Goal: Check status: Check status

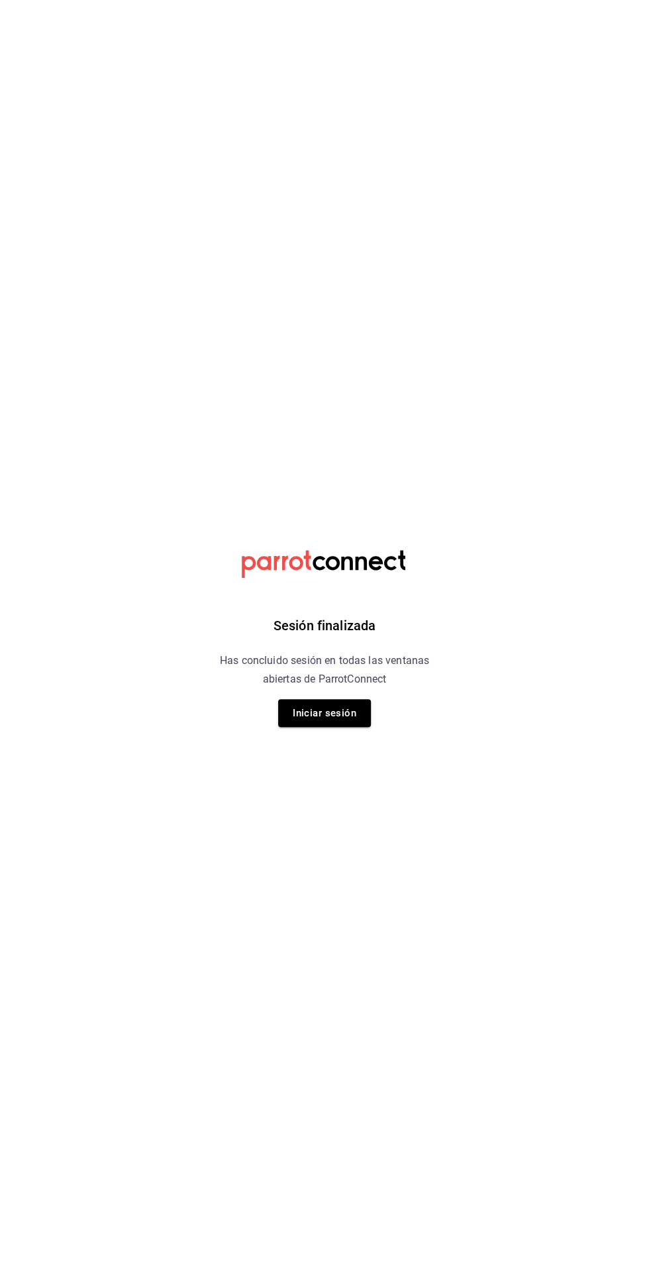
click at [348, 716] on button "Iniciar sesión" at bounding box center [324, 713] width 93 height 28
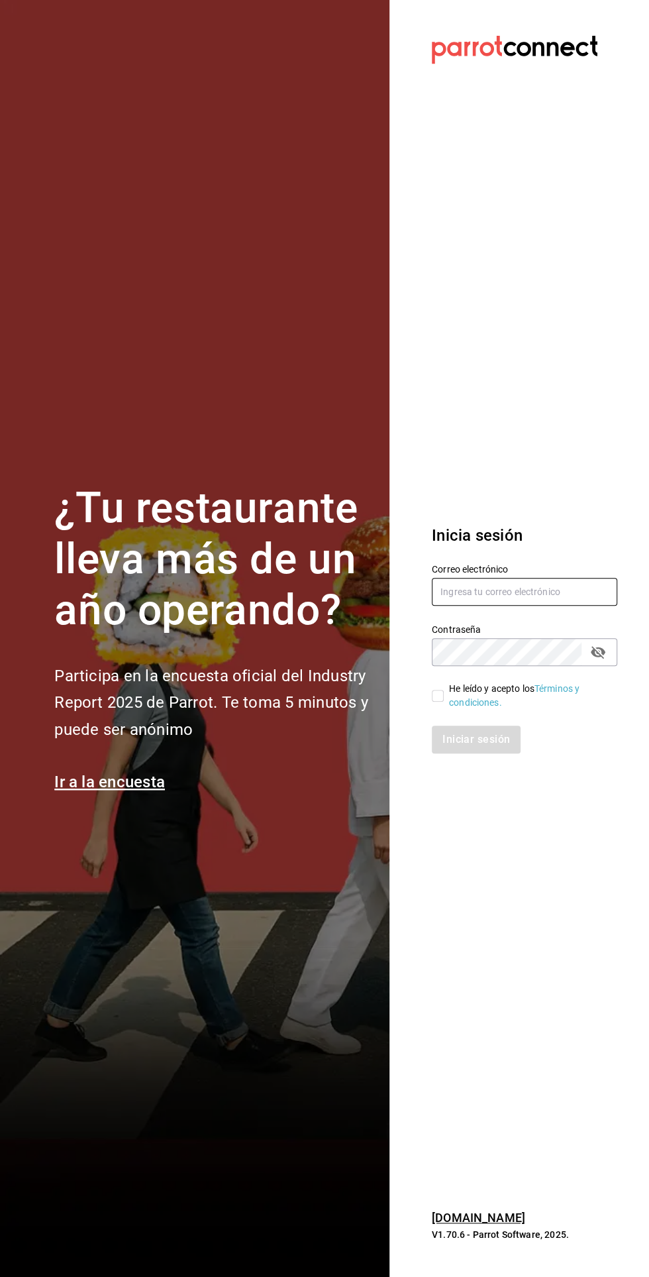
click at [508, 606] on input "text" at bounding box center [525, 592] width 186 height 28
type input "[EMAIL_ADDRESS][DOMAIN_NAME]"
click at [434, 702] on input "He leído y acepto los Términos y condiciones." at bounding box center [438, 696] width 12 height 12
checkbox input "true"
click at [495, 754] on button "Iniciar sesión" at bounding box center [477, 740] width 90 height 28
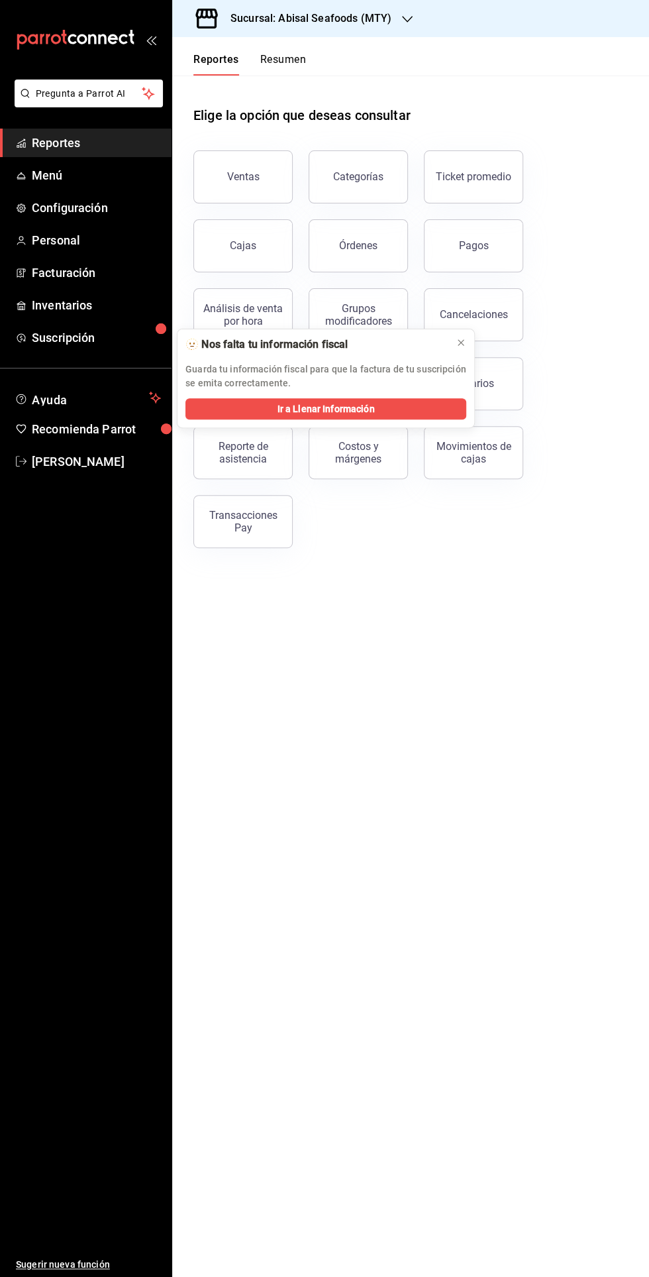
click at [246, 456] on div "Reporte de asistencia" at bounding box center [243, 452] width 82 height 25
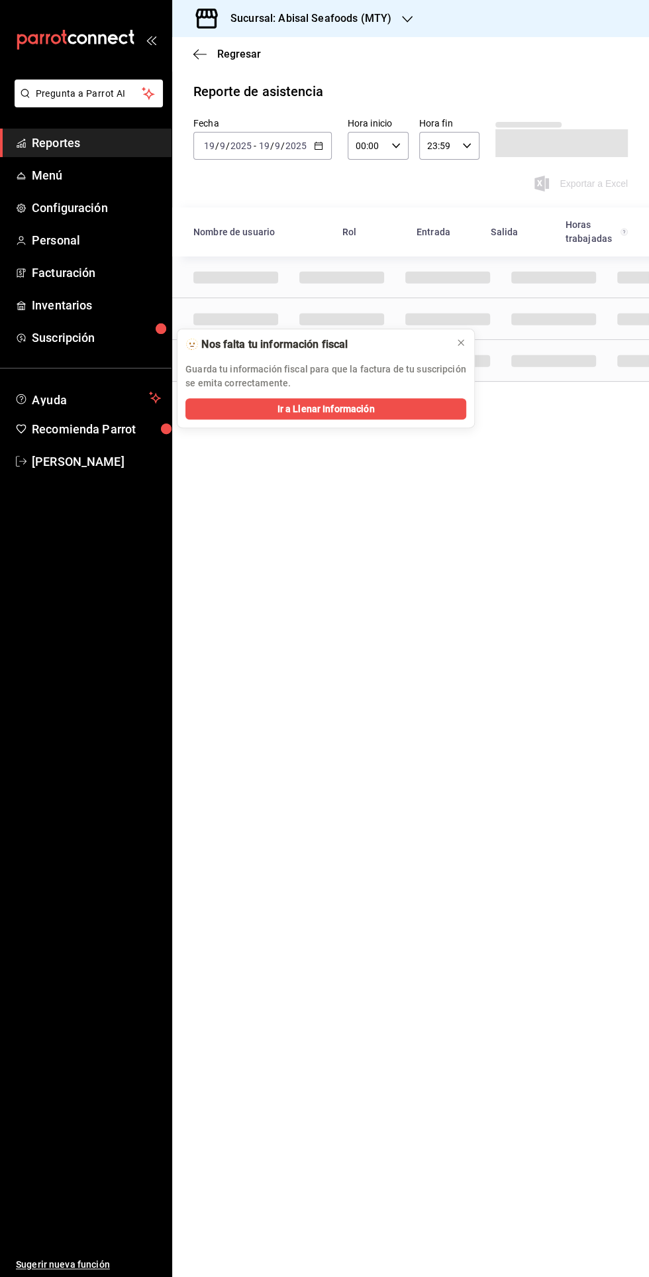
click at [402, 19] on icon "button" at bounding box center [407, 19] width 11 height 11
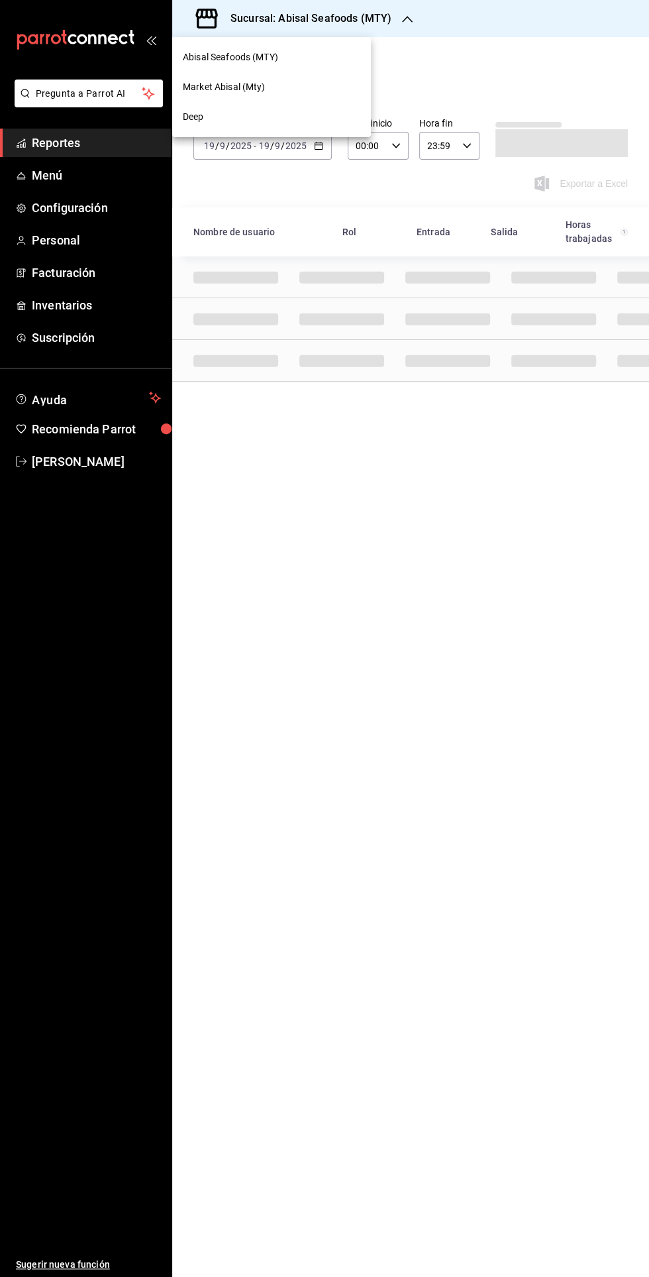
click at [253, 93] on span "Market Abisal (Mty)" at bounding box center [224, 87] width 83 height 14
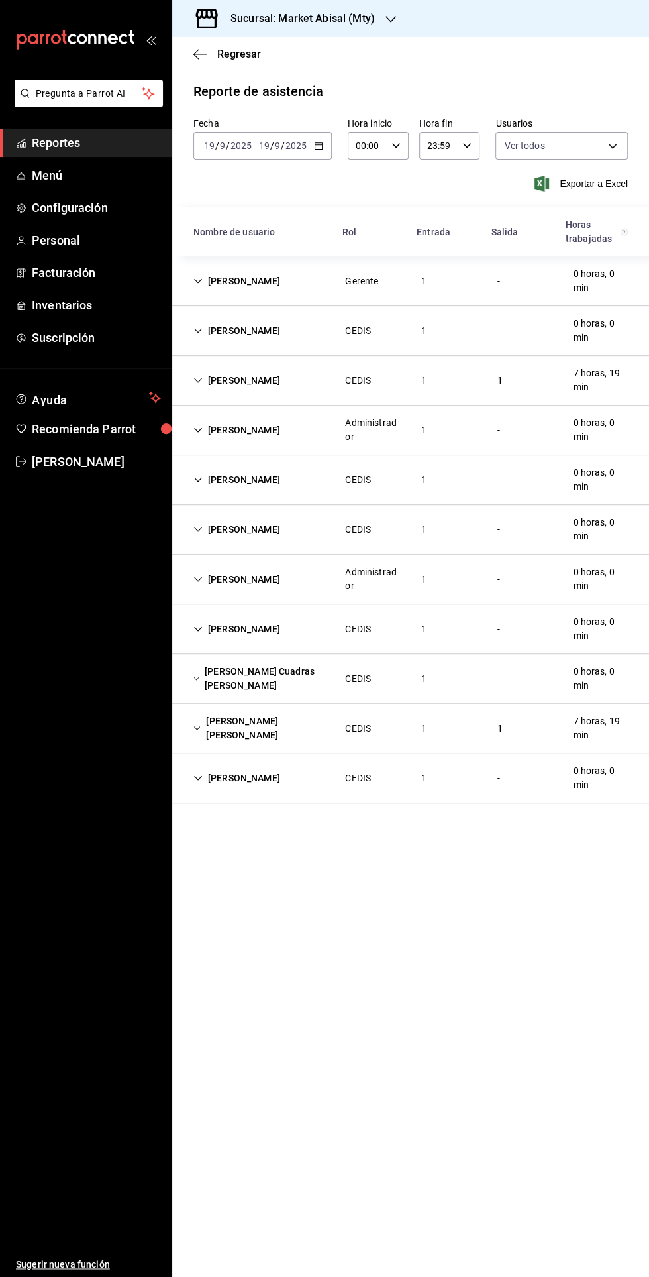
click at [204, 281] on div "Yazmin Treviño" at bounding box center [237, 281] width 108 height 25
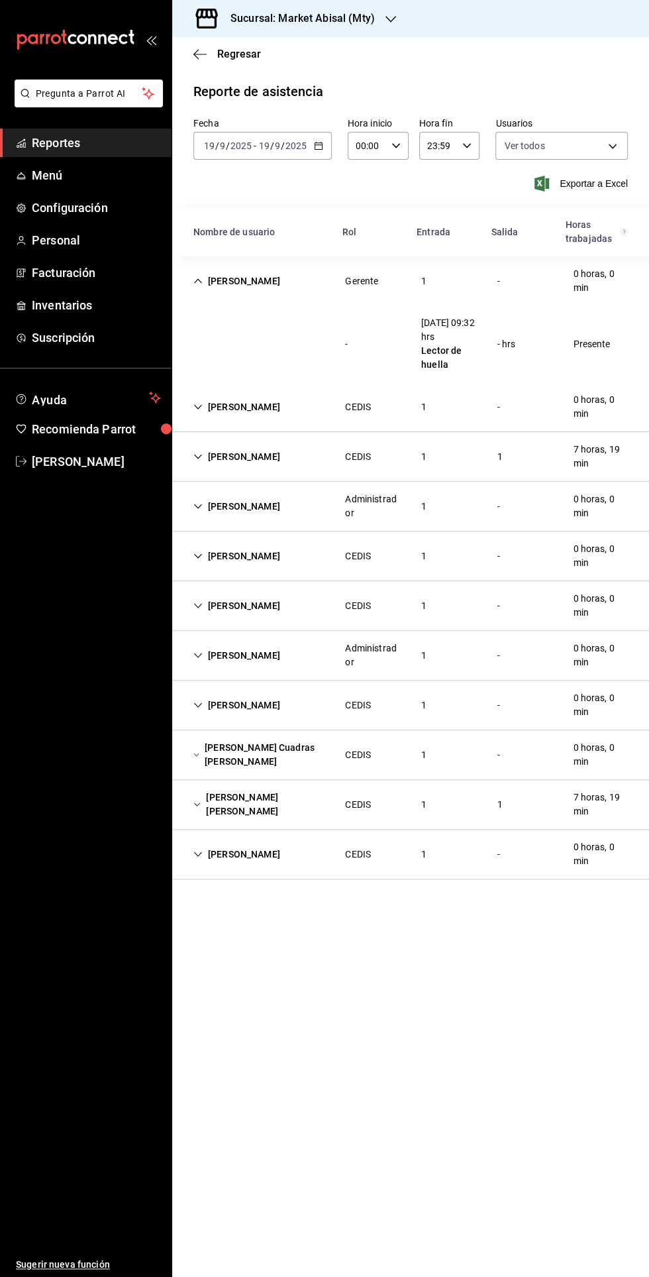
click at [317, 146] on icon "button" at bounding box center [318, 145] width 9 height 9
click at [276, 334] on span "Rango de fechas" at bounding box center [256, 335] width 103 height 14
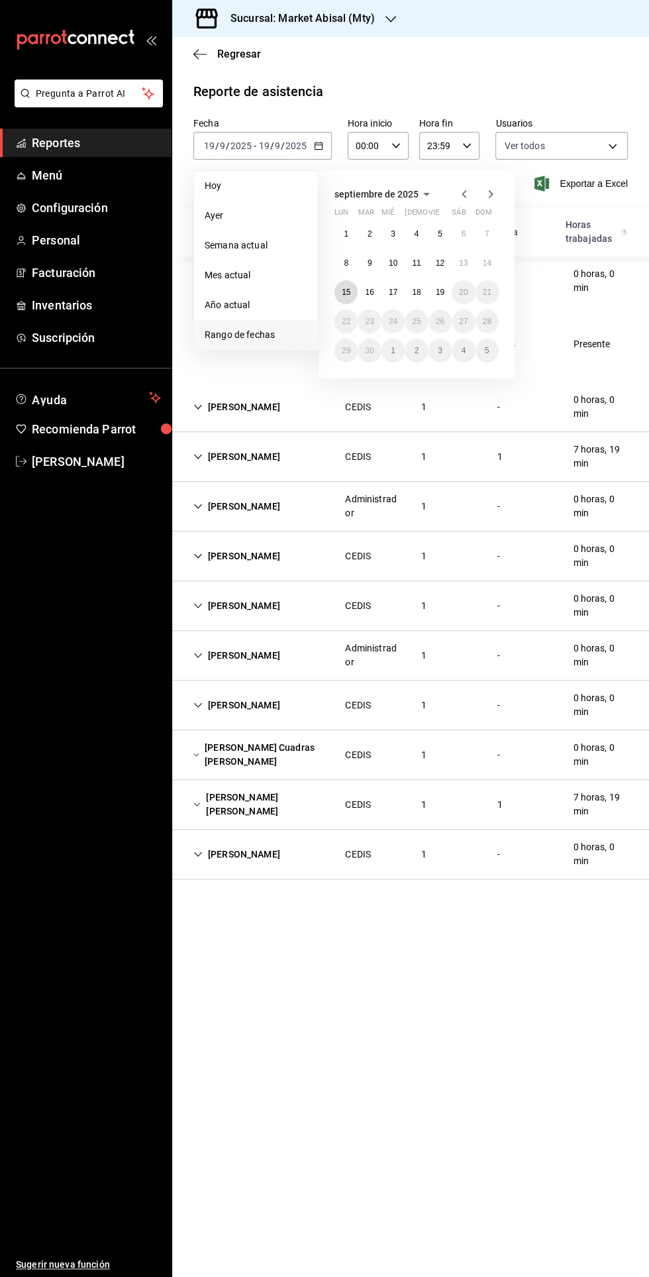
click at [343, 294] on abbr "15" at bounding box center [346, 292] width 9 height 9
click at [440, 292] on abbr "19" at bounding box center [440, 292] width 9 height 9
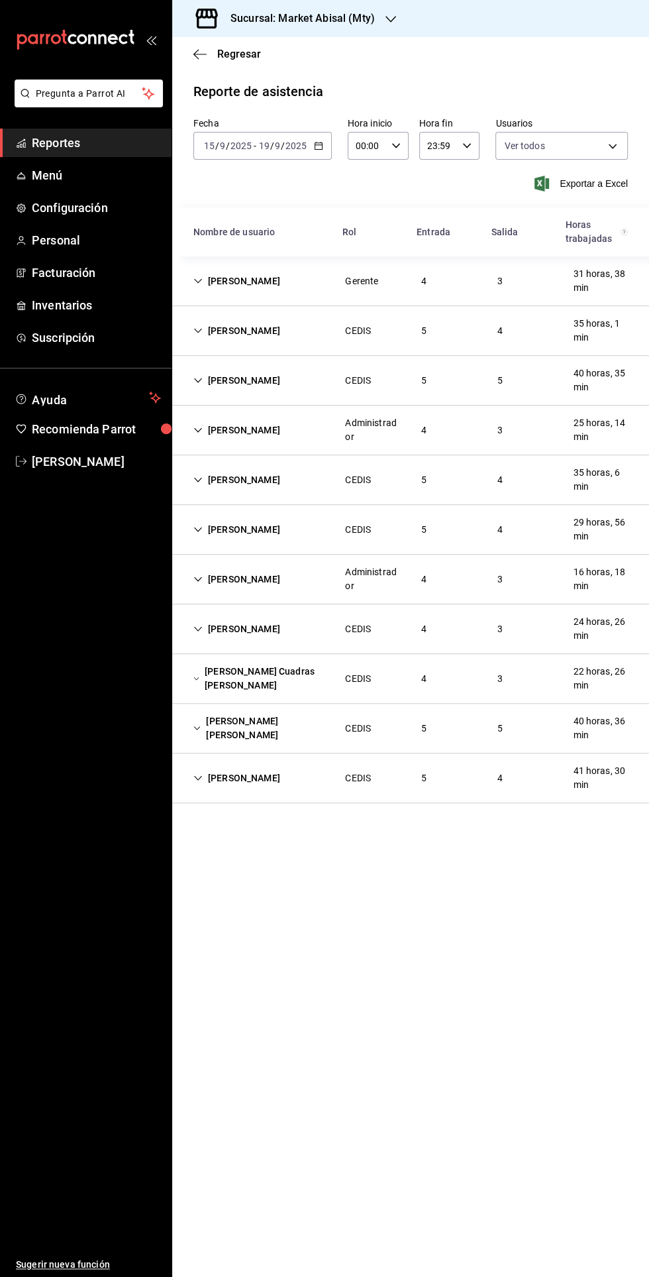
click at [202, 288] on div "Yazmin Treviño" at bounding box center [237, 281] width 108 height 25
